Goal: Information Seeking & Learning: Learn about a topic

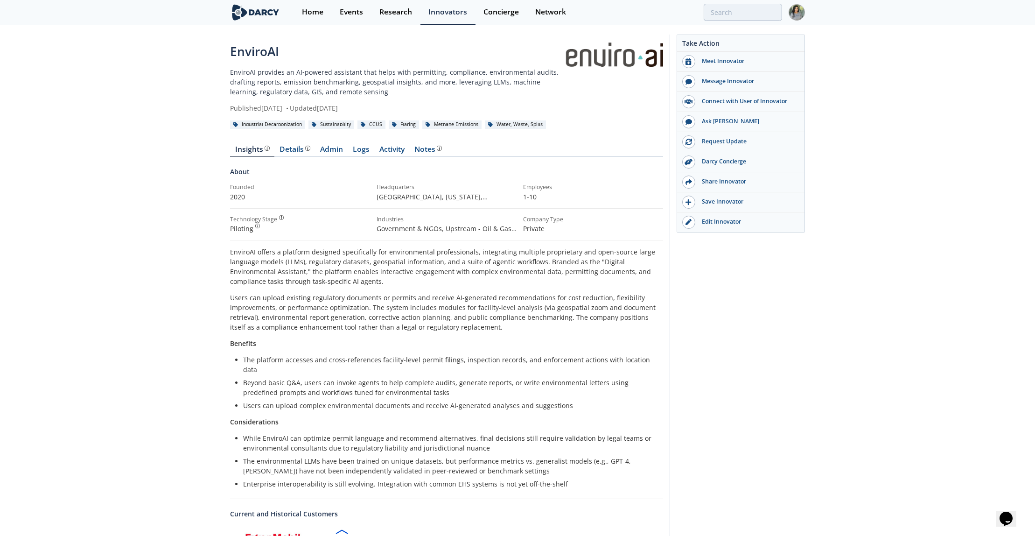
click at [74, 258] on div "EnviroAI EnviroAI provides an AI‑powered assistant that helps with permitting, …" at bounding box center [517, 310] width 1035 height 568
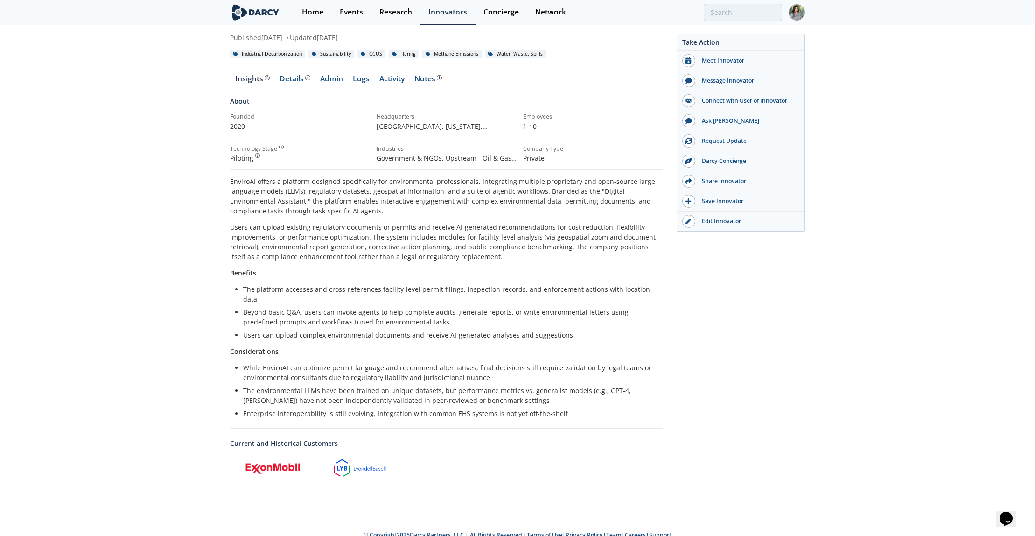
click at [285, 77] on div "Details" at bounding box center [295, 78] width 31 height 7
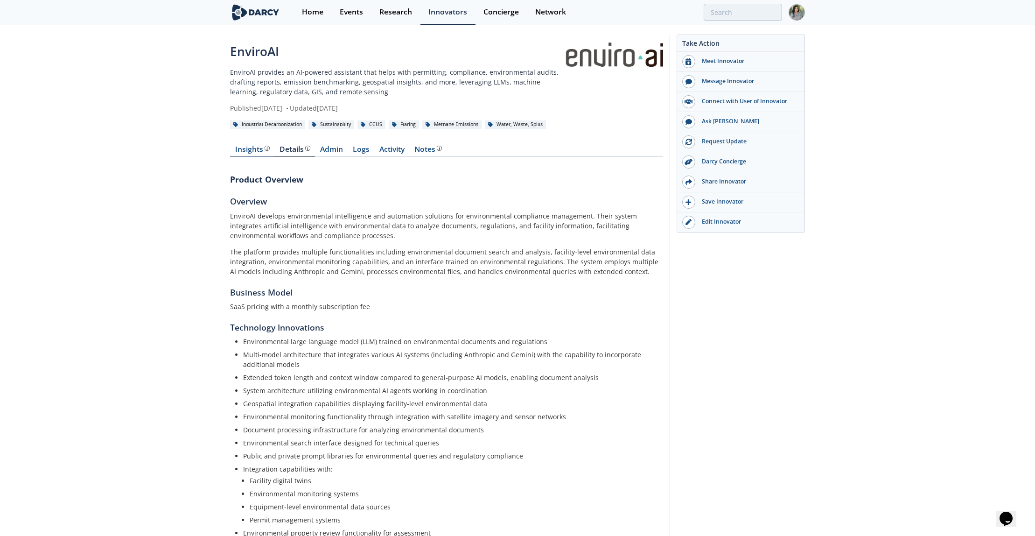
click at [249, 152] on div "Insights" at bounding box center [252, 149] width 35 height 7
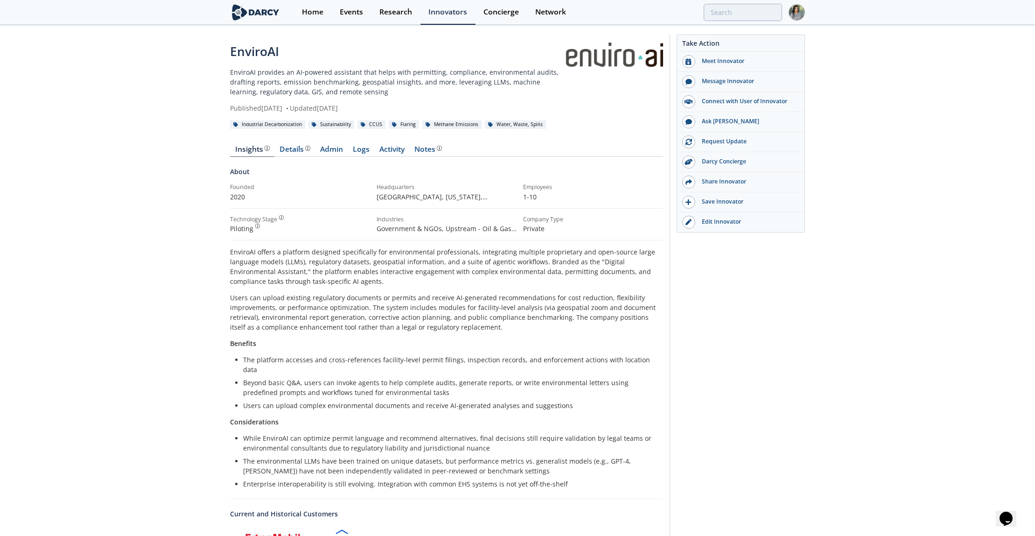
click at [151, 211] on div "EnviroAI EnviroAI provides an AI‑powered assistant that helps with permitting, …" at bounding box center [517, 310] width 1035 height 568
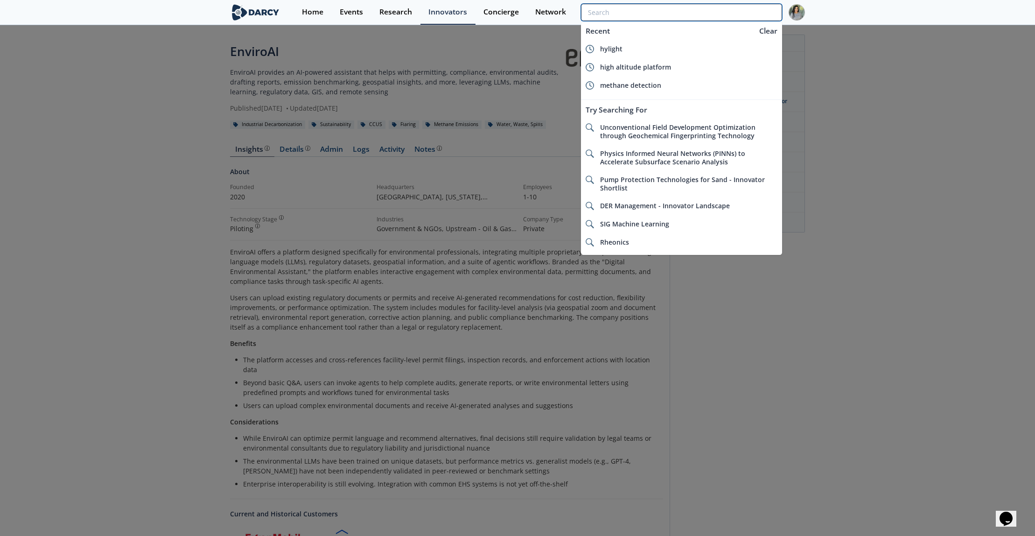
click at [726, 11] on input "search" at bounding box center [681, 12] width 201 height 17
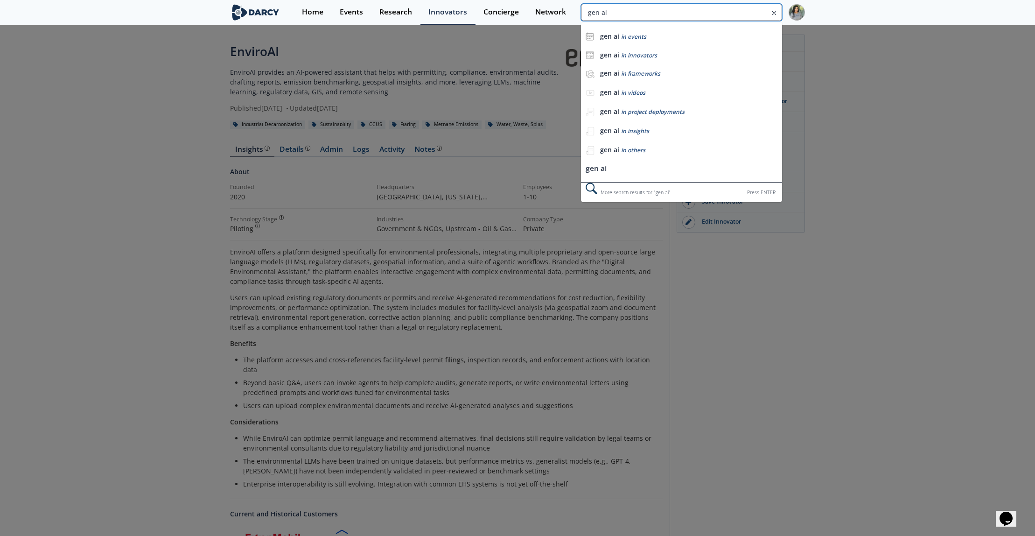
type input "gen ai"
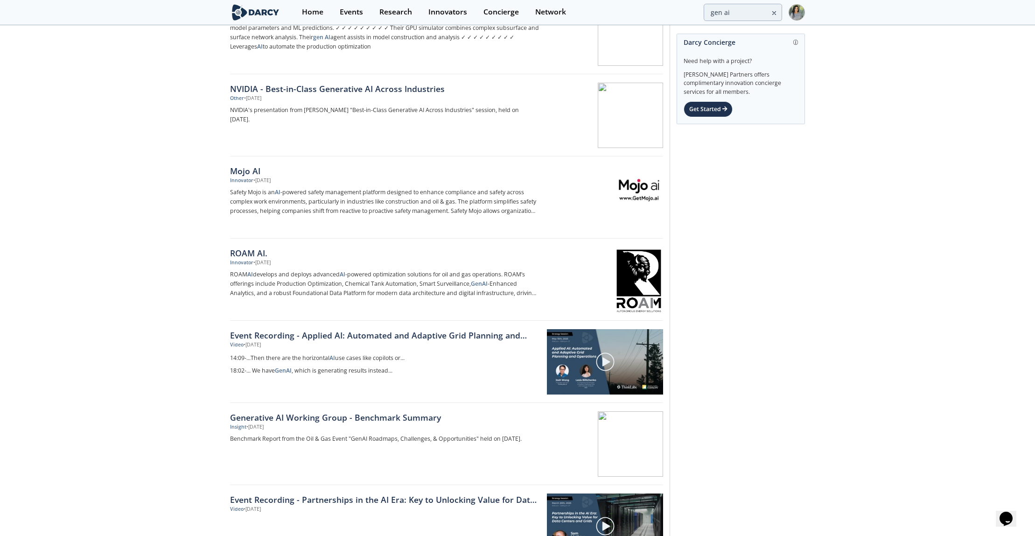
scroll to position [396, 0]
